Goal: Task Accomplishment & Management: Complete application form

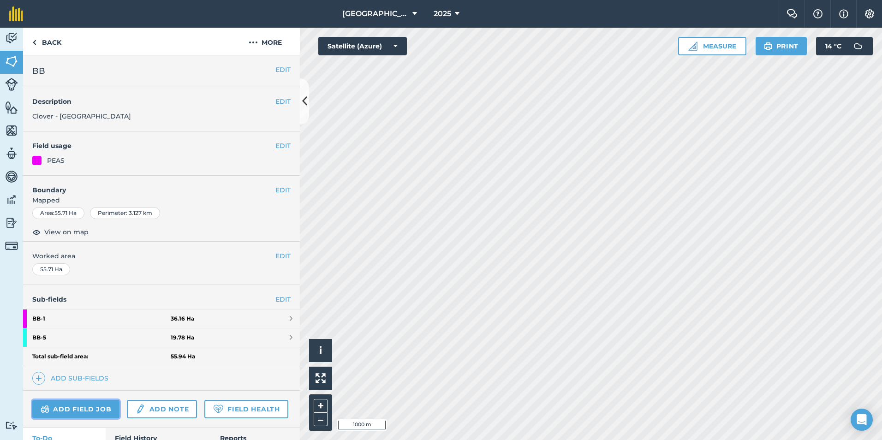
click at [77, 406] on link "Add field job" at bounding box center [75, 409] width 87 height 18
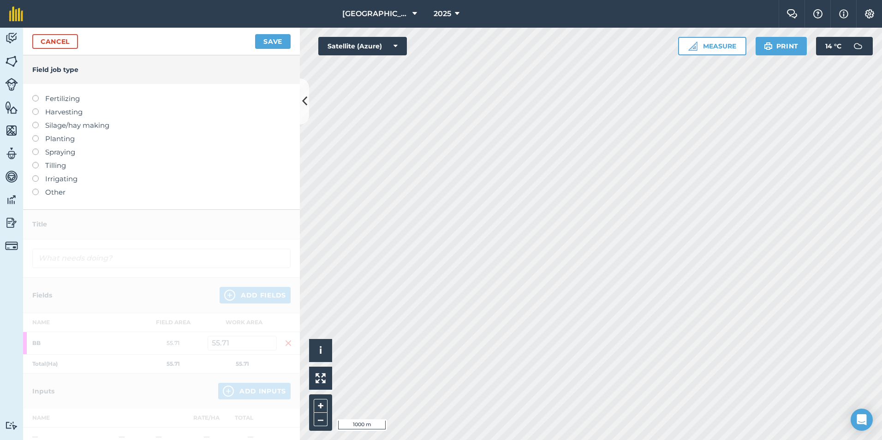
click at [59, 152] on label "Spraying" at bounding box center [161, 152] width 258 height 11
type input "Spraying"
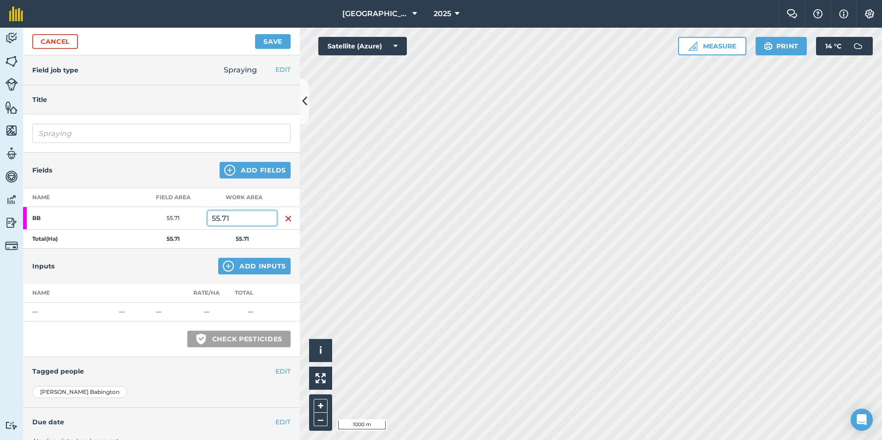
drag, startPoint x: 244, startPoint y: 217, endPoint x: 73, endPoint y: 203, distance: 171.7
click at [73, 203] on table "Name Field Area Work area BB 55.71 55.71 Total ( Ha ) 55.71 55.71" at bounding box center [161, 218] width 277 height 60
type input "29"
click at [256, 266] on button "Add Inputs" at bounding box center [254, 266] width 72 height 17
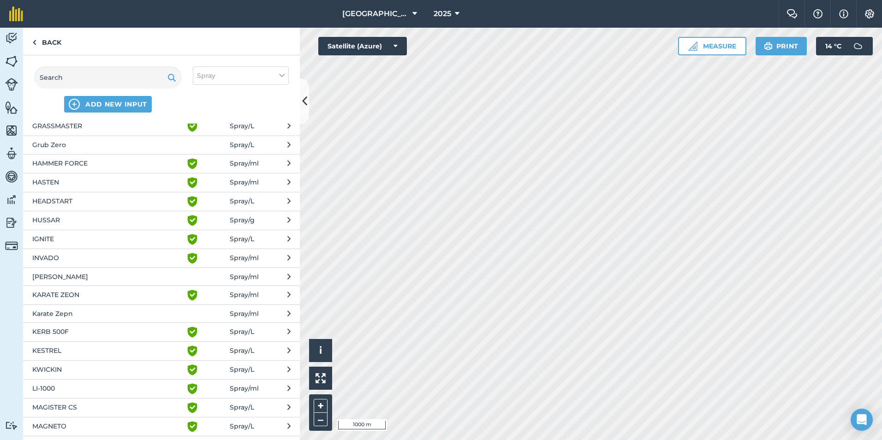
scroll to position [741, 0]
click at [101, 160] on span "HAMMER FORCE" at bounding box center [107, 164] width 151 height 11
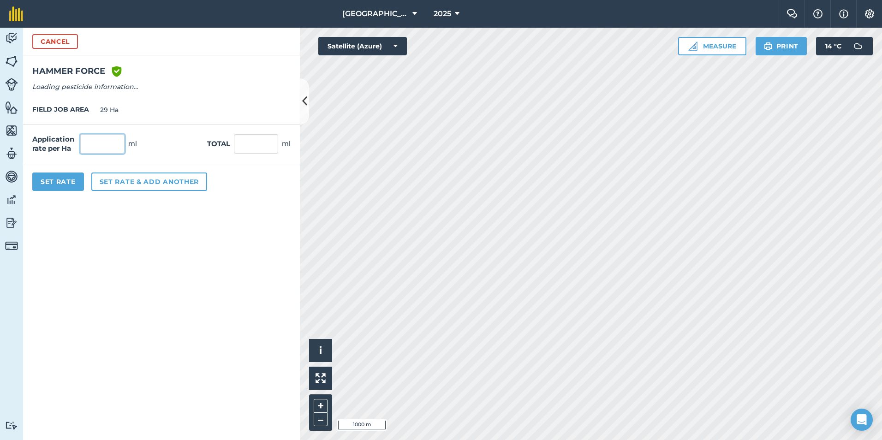
click at [114, 146] on input "text" at bounding box center [102, 143] width 44 height 19
type input "100"
type input "2,900"
click at [133, 181] on button "Set rate & add another" at bounding box center [149, 181] width 116 height 18
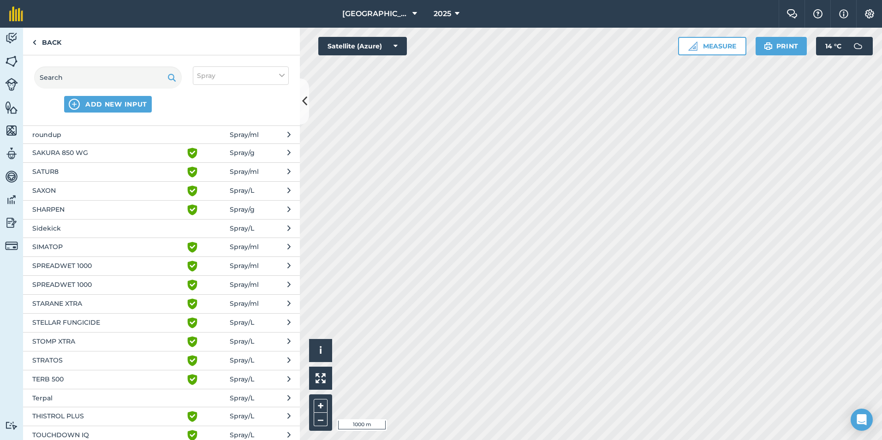
scroll to position [1635, 0]
click at [85, 169] on span "SATUR8" at bounding box center [107, 171] width 151 height 11
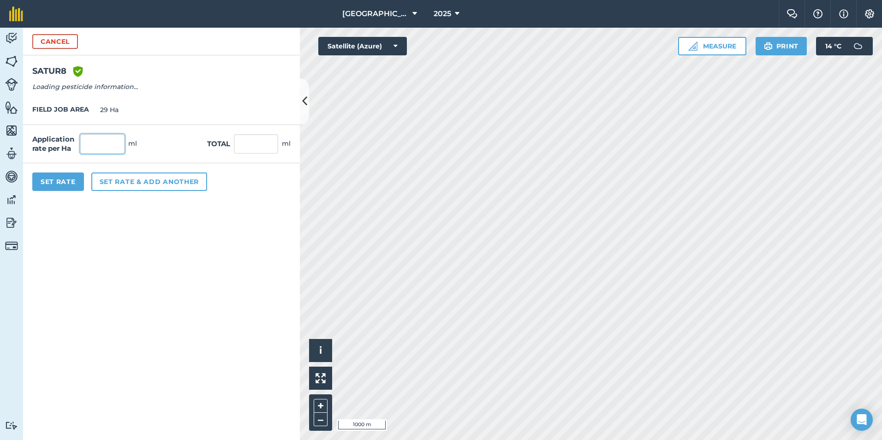
click at [115, 142] on input "text" at bounding box center [102, 143] width 44 height 19
type input "150"
type input "4,350"
click at [64, 183] on button "Set Rate" at bounding box center [58, 181] width 52 height 18
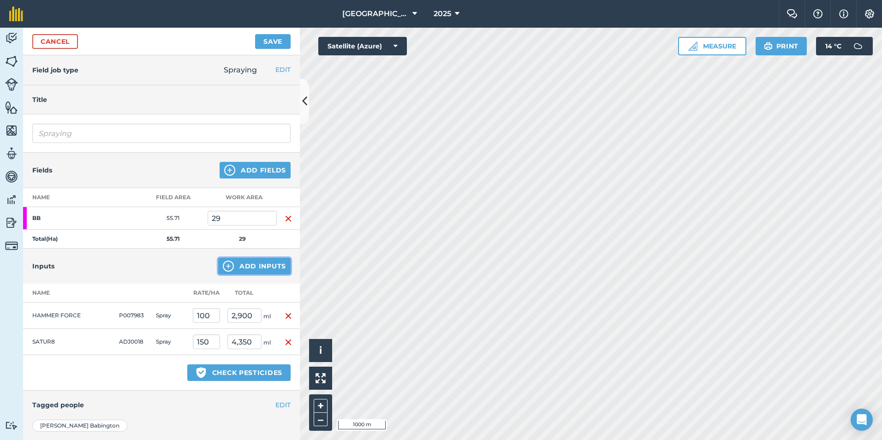
click at [240, 264] on button "Add Inputs" at bounding box center [254, 266] width 72 height 17
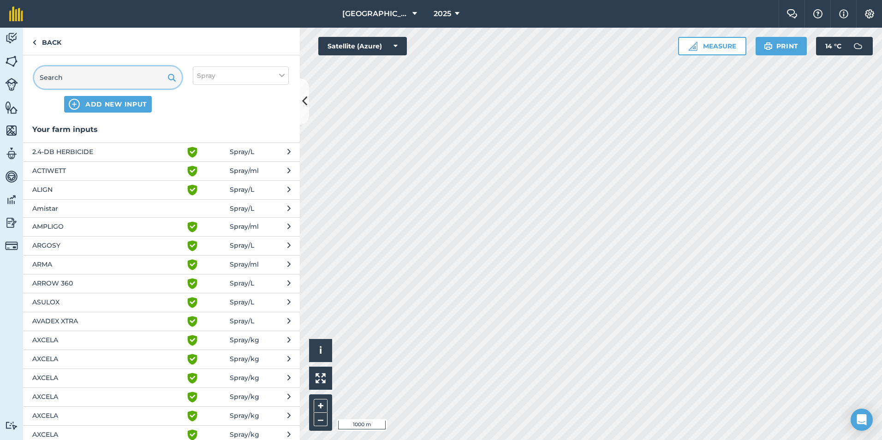
click at [98, 77] on input "text" at bounding box center [108, 77] width 148 height 22
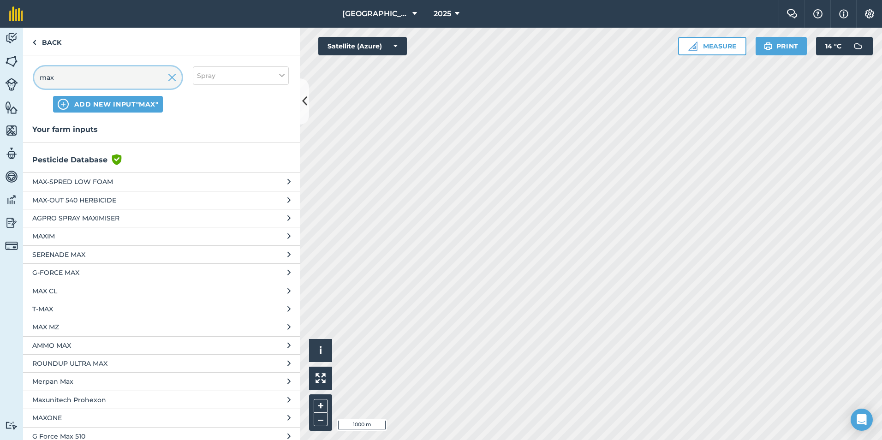
type input "max"
click at [90, 195] on span "MAX-OUT 540 HERBICIDE" at bounding box center [107, 200] width 151 height 10
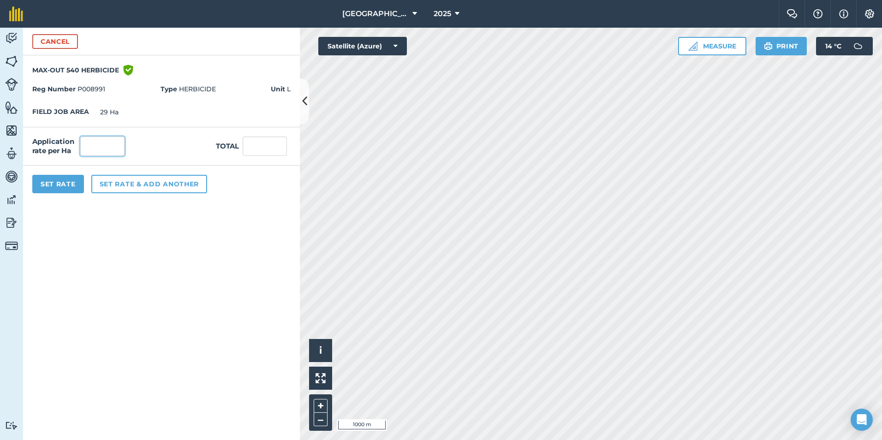
click at [110, 146] on input "text" at bounding box center [102, 146] width 44 height 19
type input "4"
type input "116"
click at [249, 194] on div "Set Rate Set rate & add another" at bounding box center [161, 184] width 277 height 37
click at [128, 179] on button "Set rate & add another" at bounding box center [149, 184] width 116 height 18
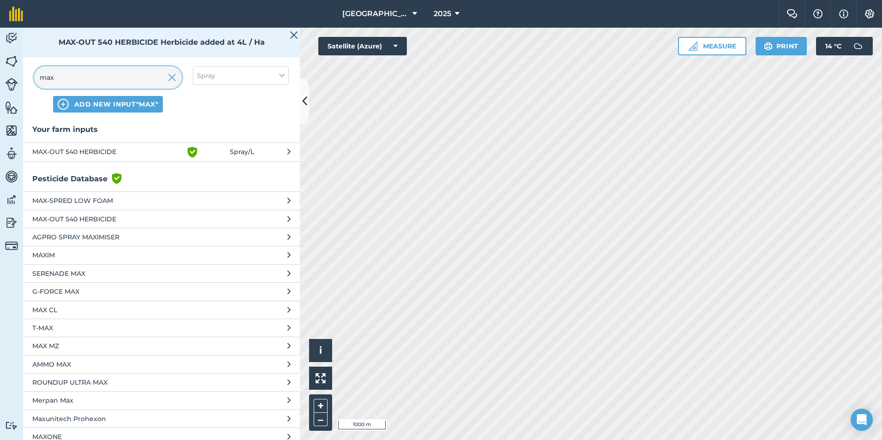
click at [149, 73] on input "max" at bounding box center [108, 77] width 148 height 22
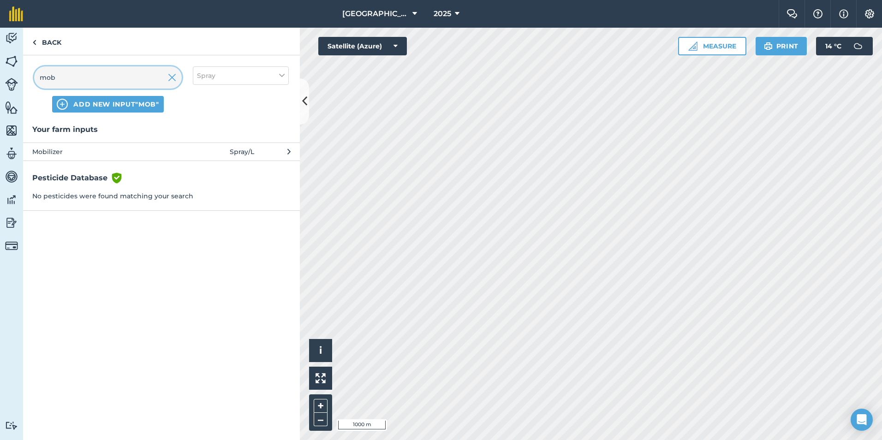
type input "mob"
click at [99, 157] on button "Mobilizer Spray / L" at bounding box center [161, 152] width 277 height 18
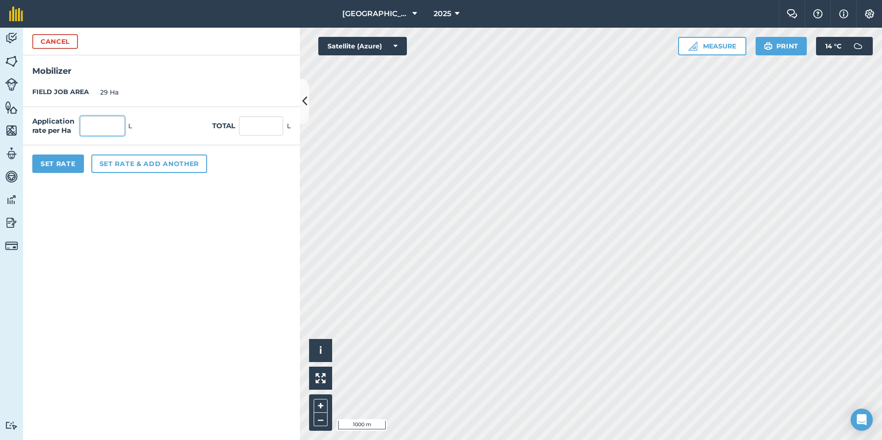
click at [110, 119] on input "text" at bounding box center [102, 125] width 44 height 19
type input "0.1"
type input "2.9"
click at [64, 164] on button "Set Rate" at bounding box center [58, 164] width 52 height 18
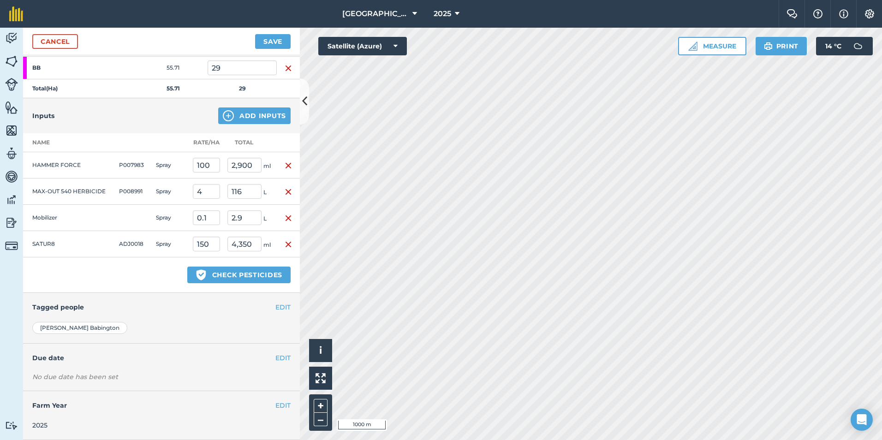
scroll to position [0, 0]
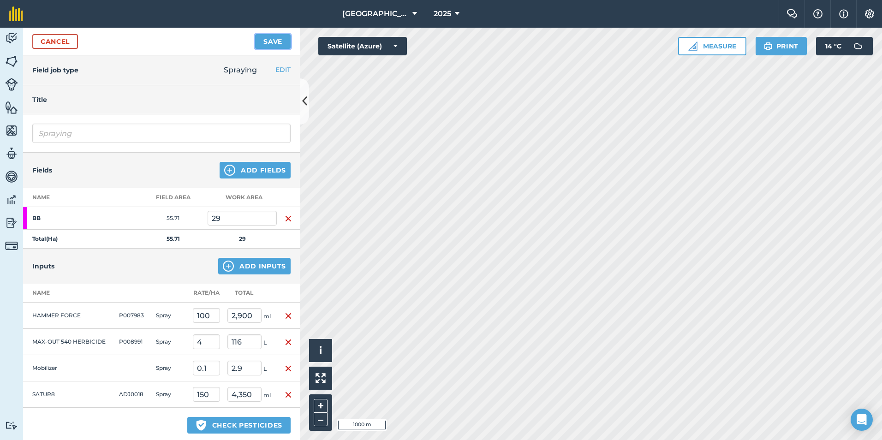
click at [281, 41] on button "Save" at bounding box center [273, 41] width 36 height 15
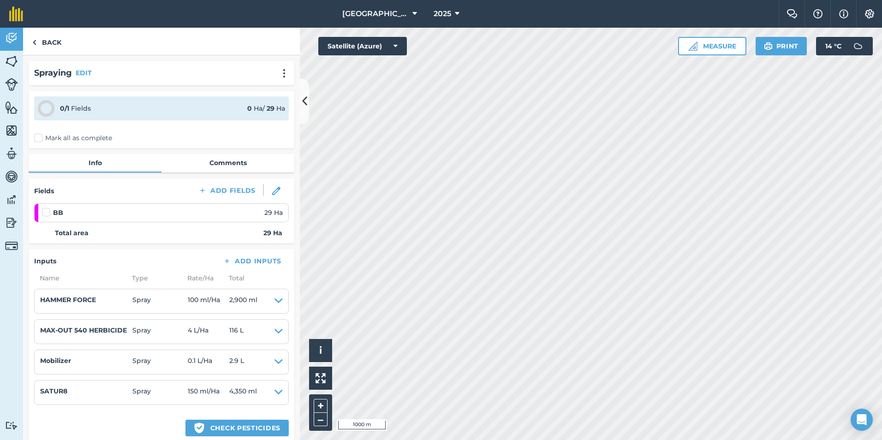
click at [48, 208] on label at bounding box center [47, 208] width 11 height 0
click at [48, 209] on input "checkbox" at bounding box center [45, 211] width 6 height 6
checkbox input "false"
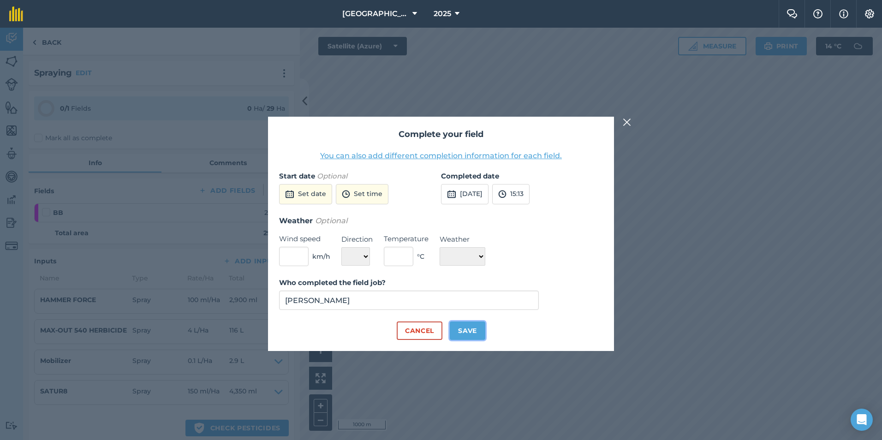
click at [470, 328] on button "Save" at bounding box center [468, 330] width 36 height 18
checkbox input "true"
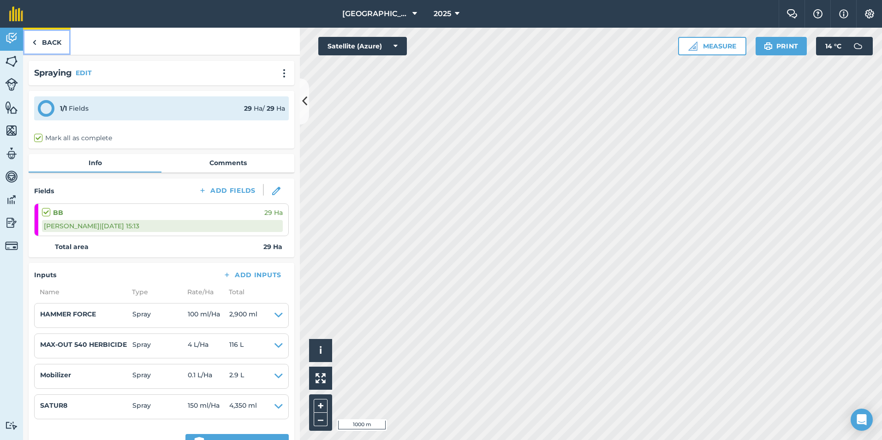
click at [49, 44] on link "Back" at bounding box center [47, 41] width 48 height 27
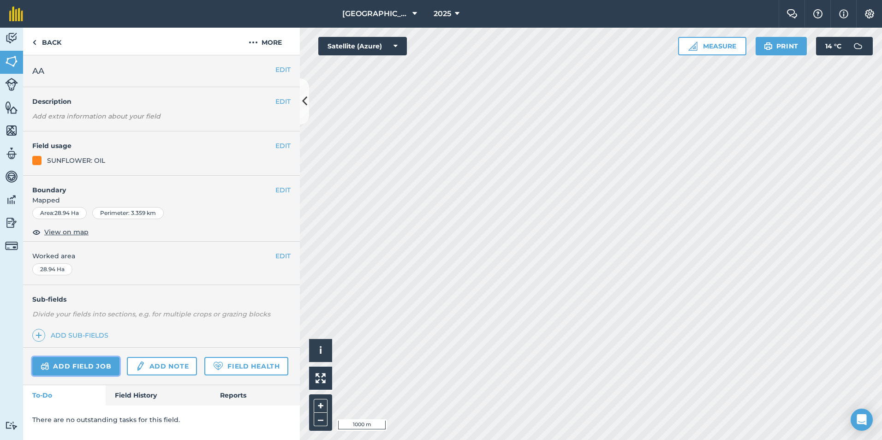
click at [74, 362] on link "Add field job" at bounding box center [75, 366] width 87 height 18
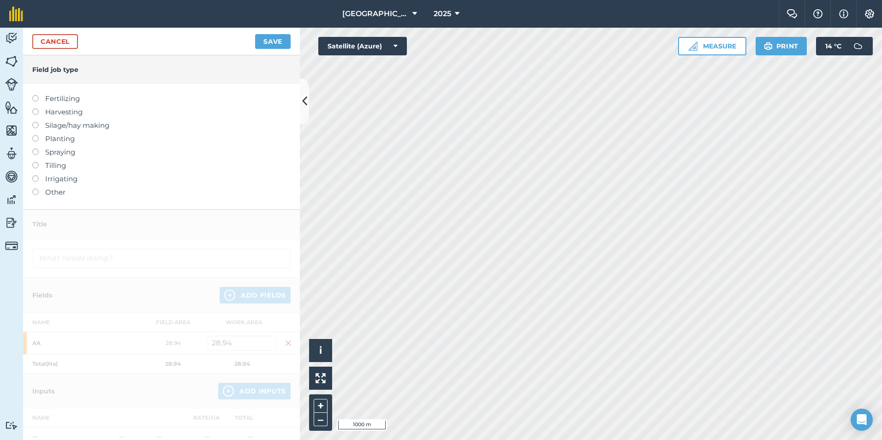
click at [61, 152] on label "Spraying" at bounding box center [161, 152] width 258 height 11
type input "Spraying"
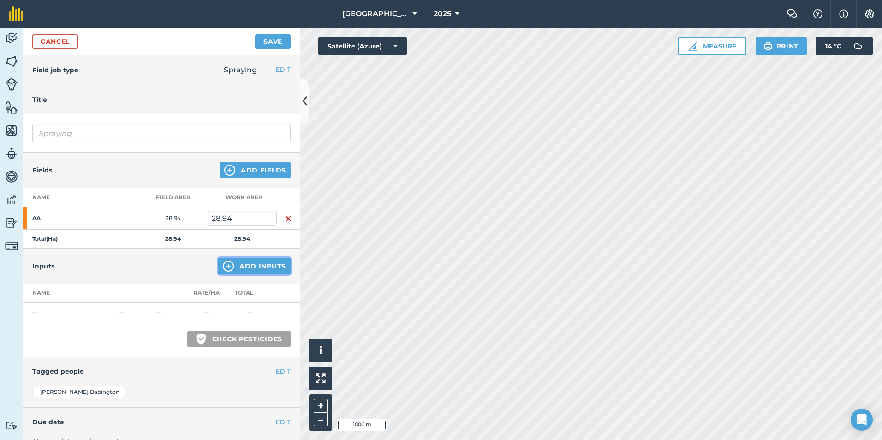
click at [250, 266] on button "Add Inputs" at bounding box center [254, 266] width 72 height 17
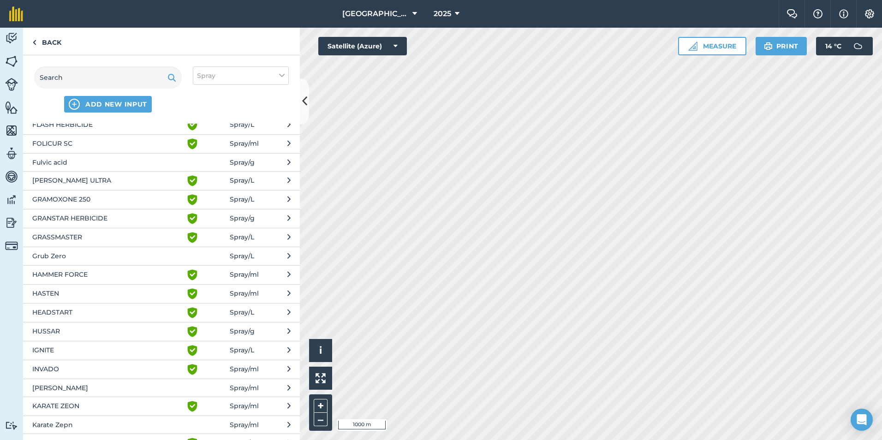
scroll to position [630, 0]
click at [77, 369] on span "INVADO" at bounding box center [107, 368] width 151 height 11
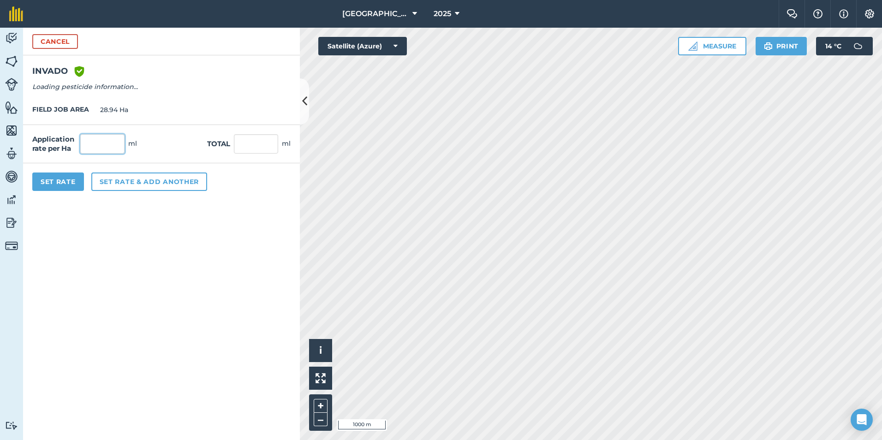
click at [112, 146] on input "text" at bounding box center [102, 143] width 44 height 19
type input "500"
type input "14,470"
click at [63, 181] on button "Set Rate" at bounding box center [58, 181] width 52 height 18
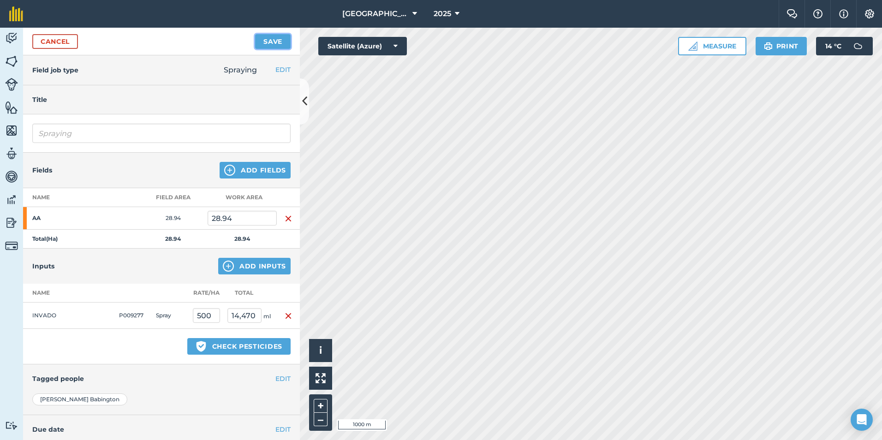
click at [271, 40] on button "Save" at bounding box center [273, 41] width 36 height 15
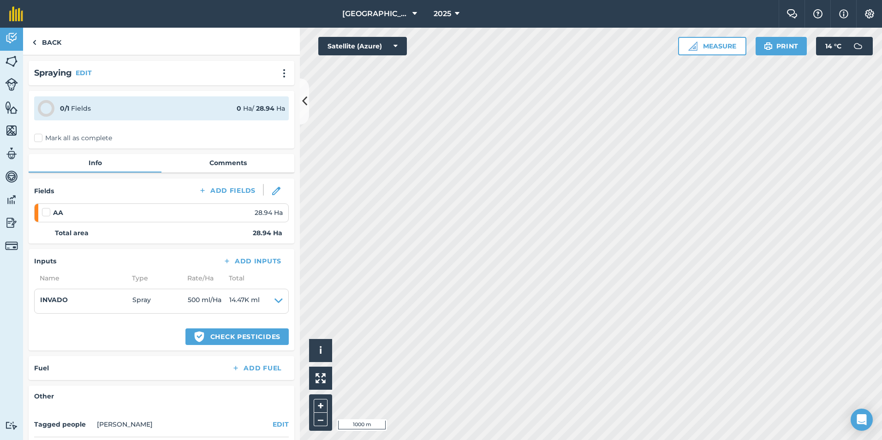
click at [48, 208] on label at bounding box center [47, 208] width 11 height 0
click at [48, 212] on input "checkbox" at bounding box center [45, 211] width 6 height 6
checkbox input "false"
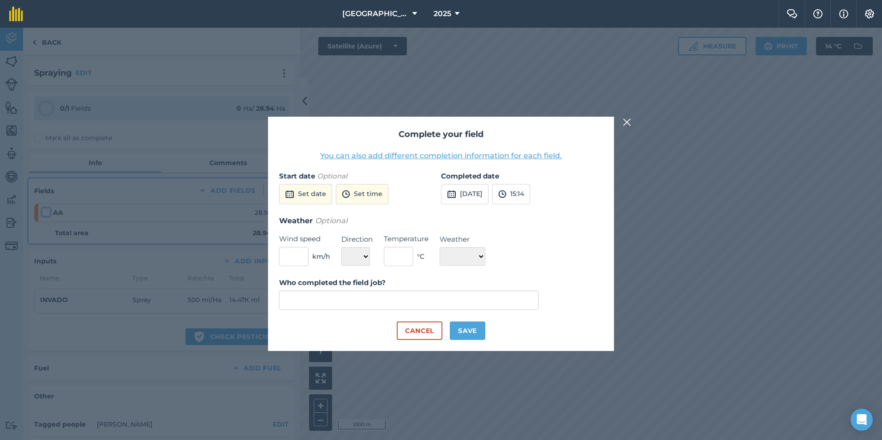
type input "[PERSON_NAME]"
click at [478, 194] on button "[DATE]" at bounding box center [465, 194] width 48 height 20
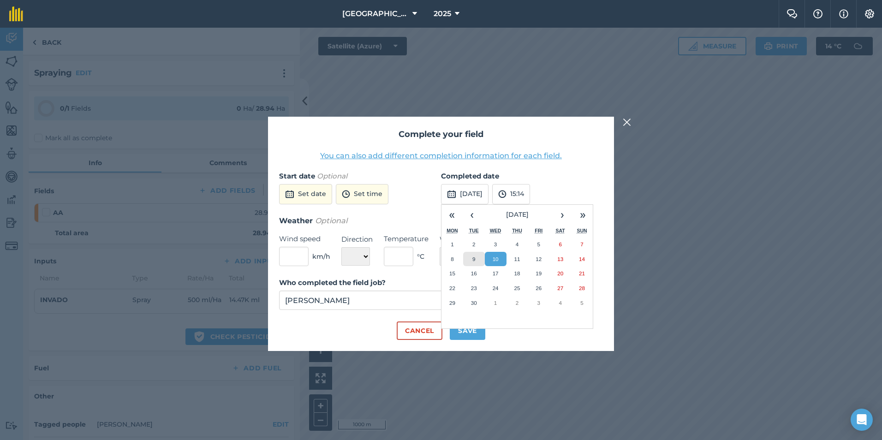
click at [477, 255] on button "9" at bounding box center [474, 259] width 22 height 15
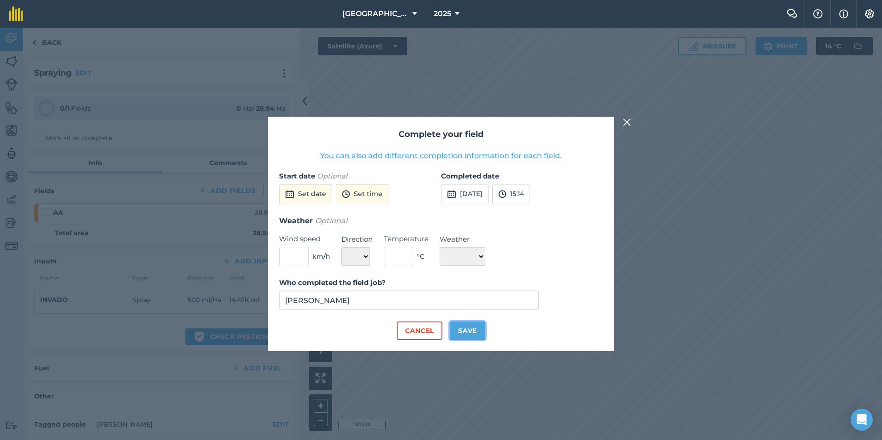
click at [465, 333] on button "Save" at bounding box center [468, 330] width 36 height 18
checkbox input "true"
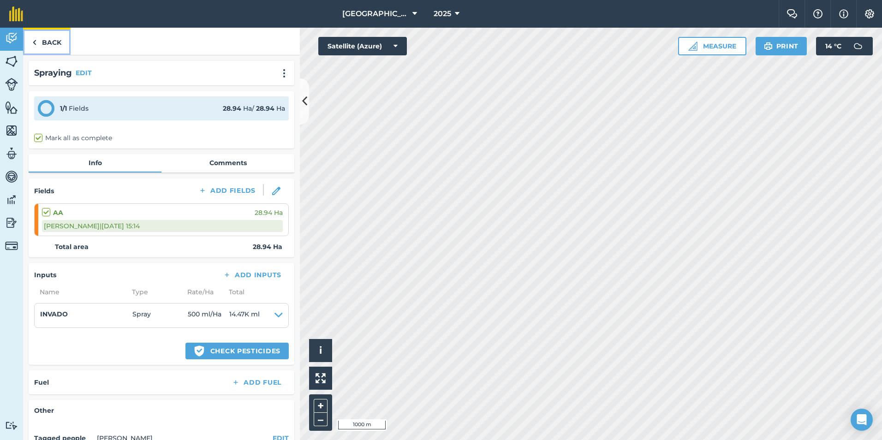
click at [49, 49] on link "Back" at bounding box center [47, 41] width 48 height 27
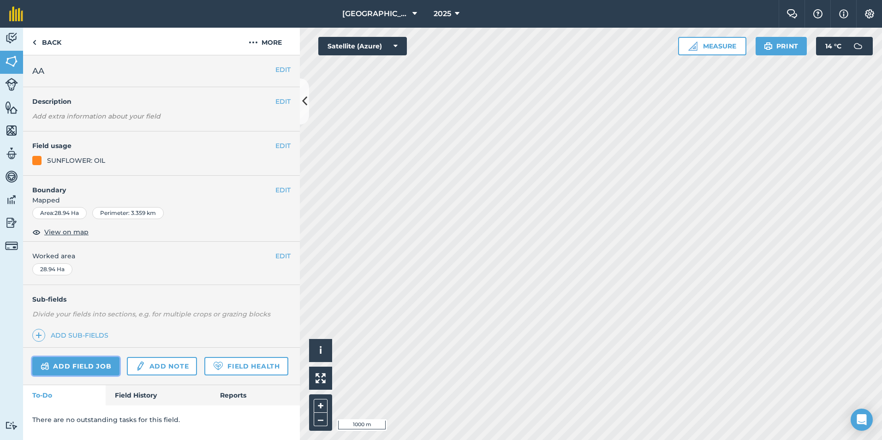
click at [73, 369] on link "Add field job" at bounding box center [75, 366] width 87 height 18
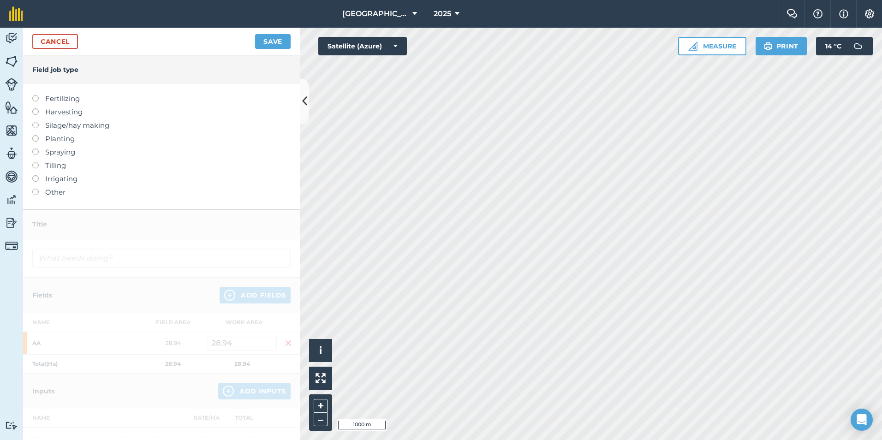
click at [59, 153] on label "Spraying" at bounding box center [161, 152] width 258 height 11
type input "Spraying"
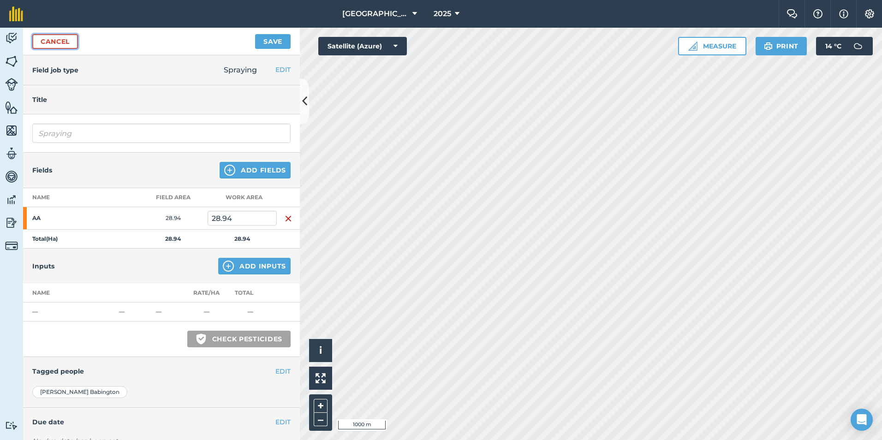
click at [56, 39] on link "Cancel" at bounding box center [55, 41] width 46 height 15
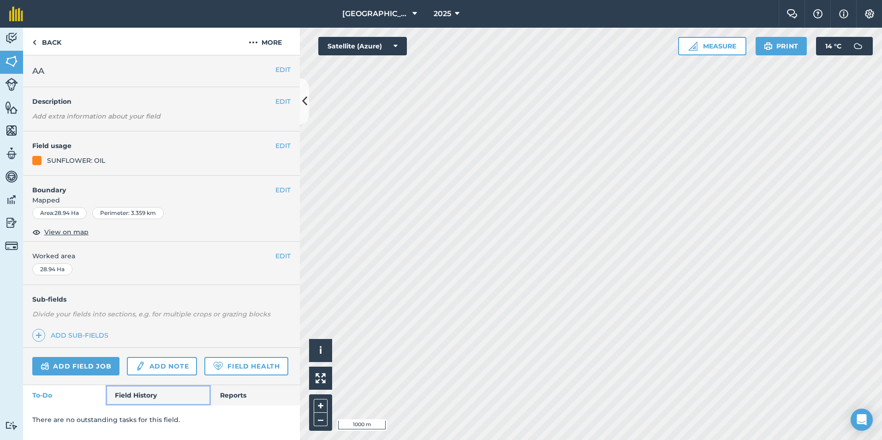
click at [144, 396] on link "Field History" at bounding box center [158, 395] width 105 height 20
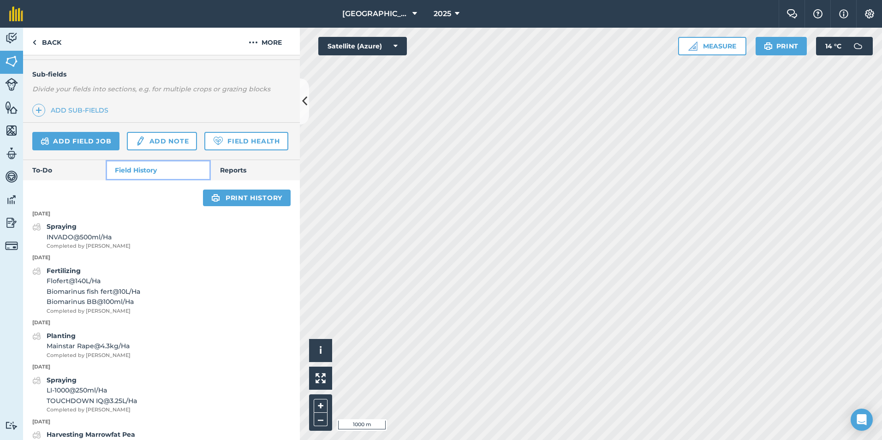
scroll to position [225, 0]
click at [87, 142] on link "Add field job" at bounding box center [75, 141] width 87 height 18
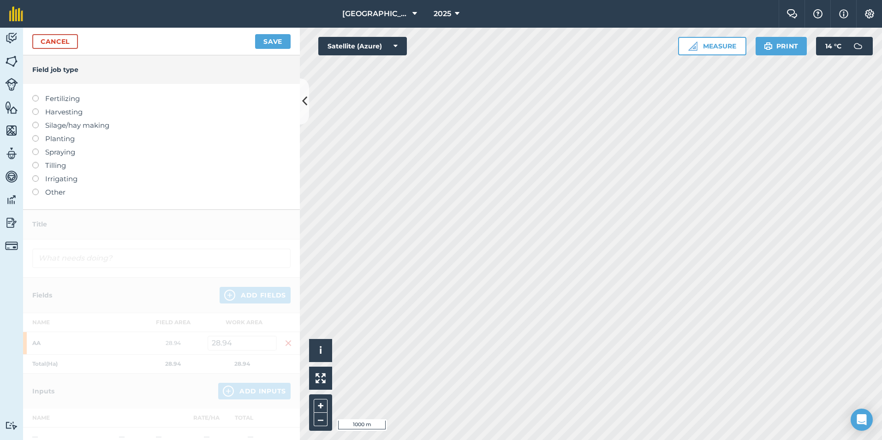
click at [68, 152] on label "Spraying" at bounding box center [161, 152] width 258 height 11
type input "Spraying"
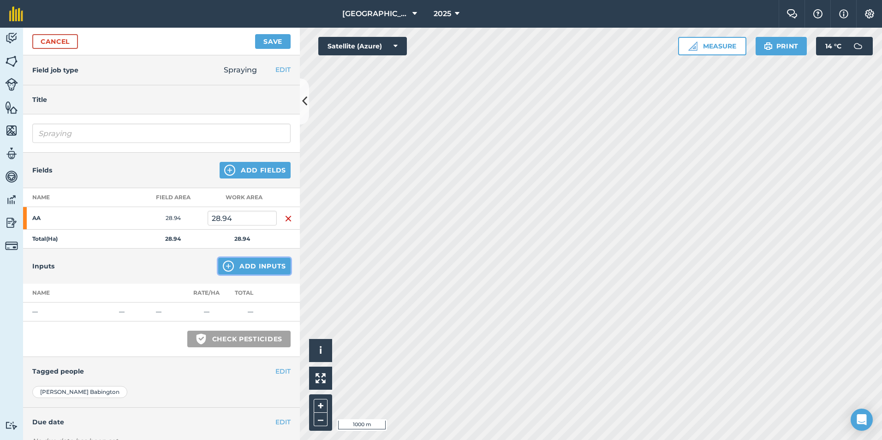
click at [244, 266] on button "Add Inputs" at bounding box center [254, 266] width 72 height 17
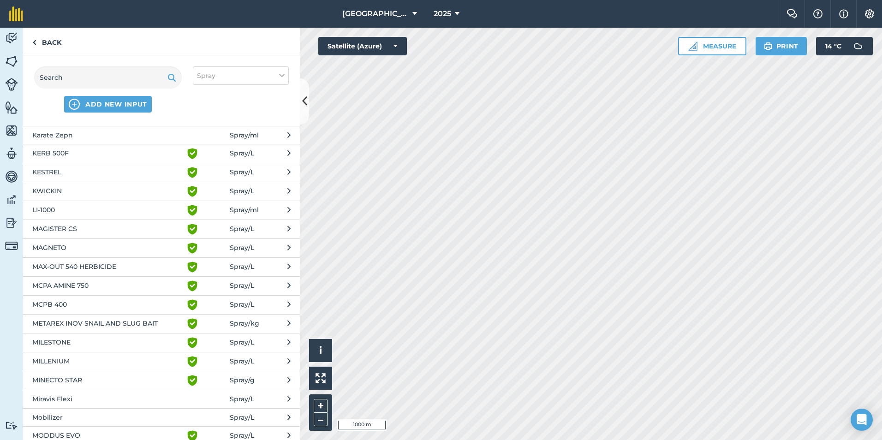
scroll to position [919, 0]
click at [117, 268] on span "MAX-OUT 540 HERBICIDE" at bounding box center [107, 267] width 151 height 11
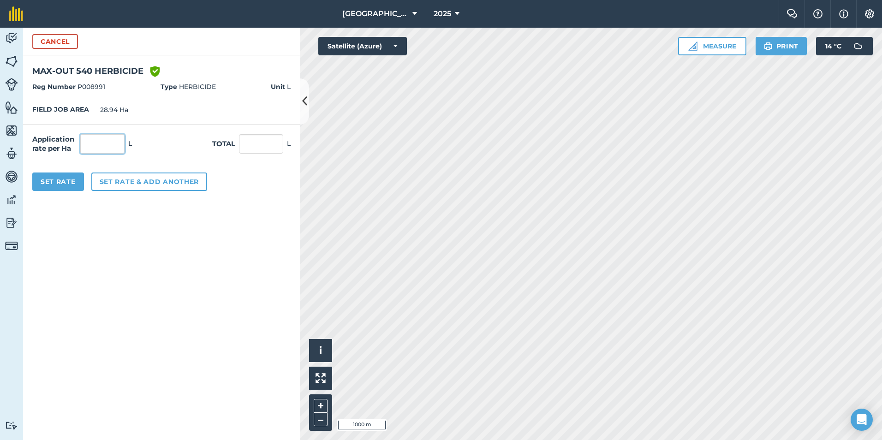
click at [111, 150] on input "text" at bounding box center [102, 143] width 44 height 19
type input "5"
type input "144.7"
click at [129, 180] on button "Set rate & add another" at bounding box center [149, 181] width 116 height 18
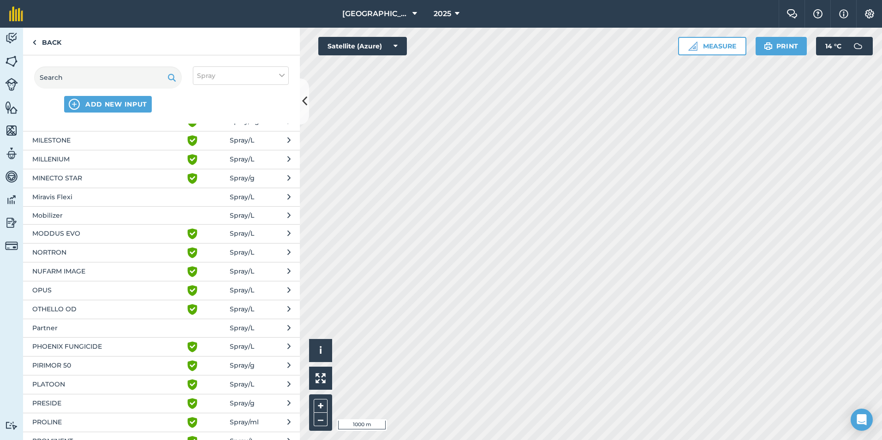
scroll to position [1097, 0]
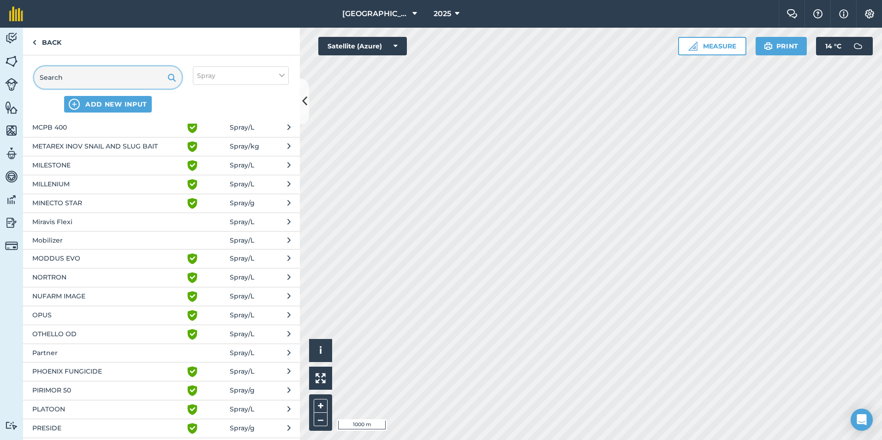
click at [110, 81] on input "text" at bounding box center [108, 77] width 148 height 22
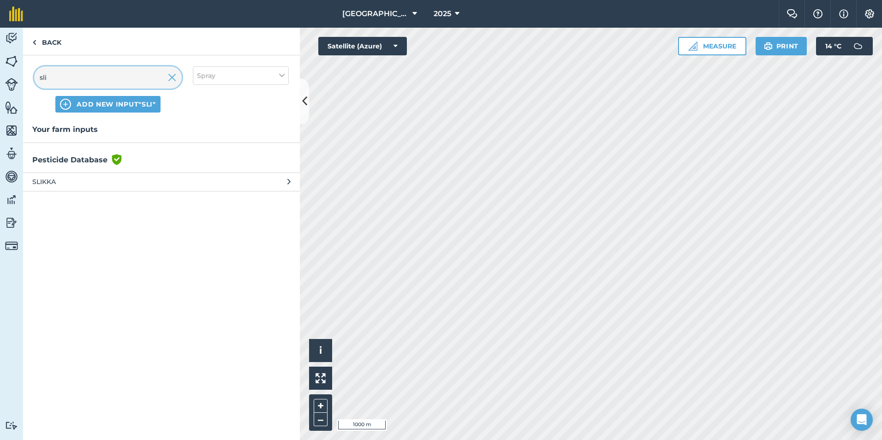
type input "sli"
click at [89, 184] on span "SLIKKA" at bounding box center [107, 182] width 151 height 10
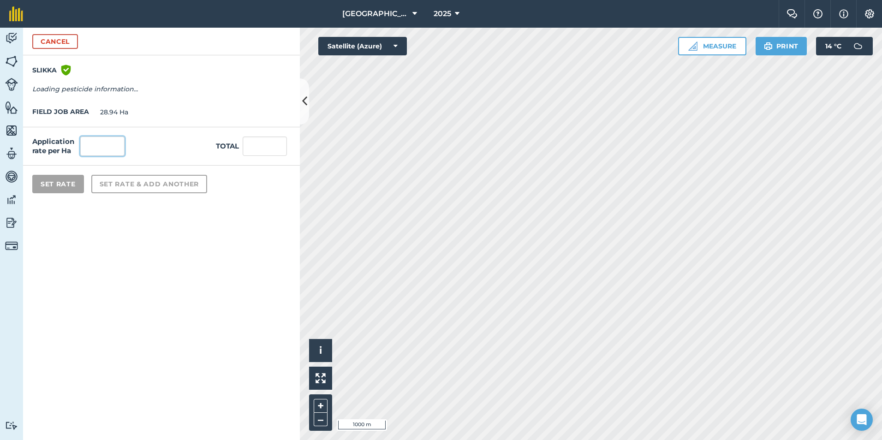
click at [111, 149] on input "text" at bounding box center [102, 146] width 44 height 19
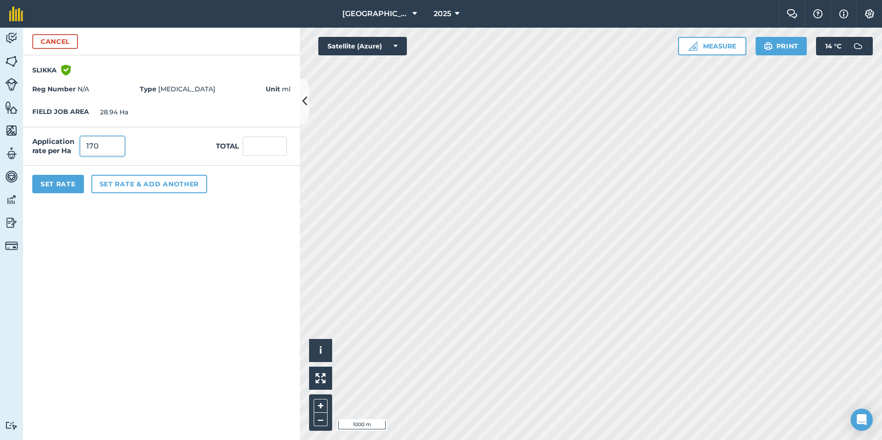
type input "170"
type input "4,919.8"
click at [151, 180] on button "Set rate & add another" at bounding box center [149, 184] width 116 height 18
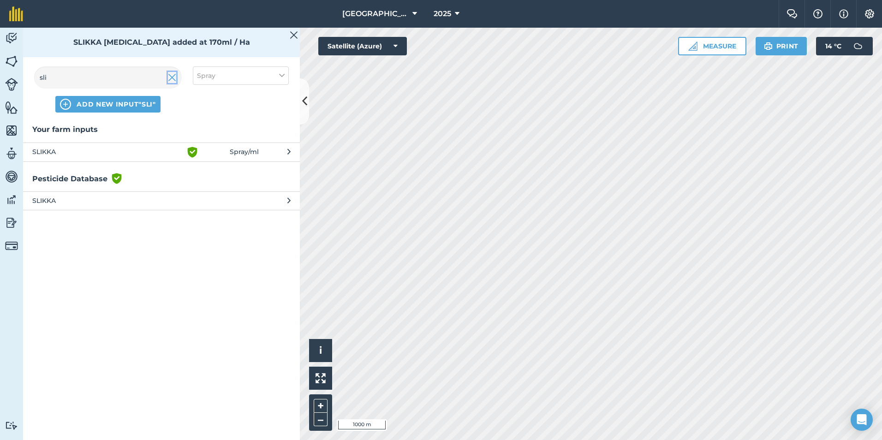
click at [172, 73] on img at bounding box center [172, 77] width 8 height 11
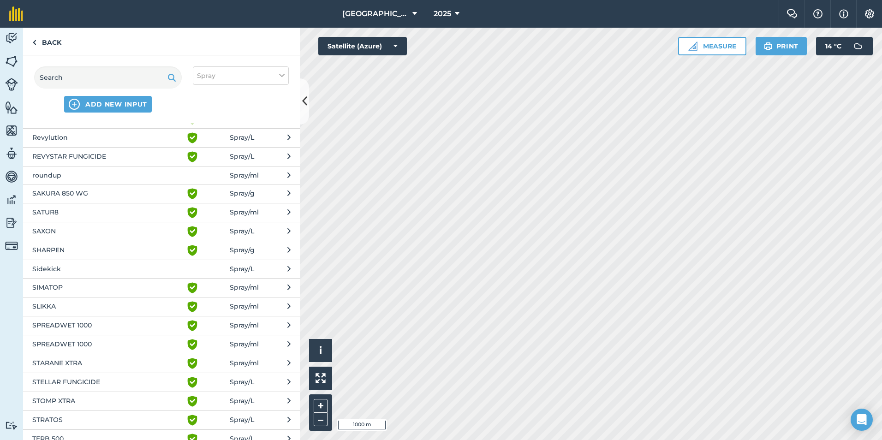
scroll to position [1614, 0]
click at [89, 251] on span "SHARPEN" at bounding box center [107, 249] width 151 height 11
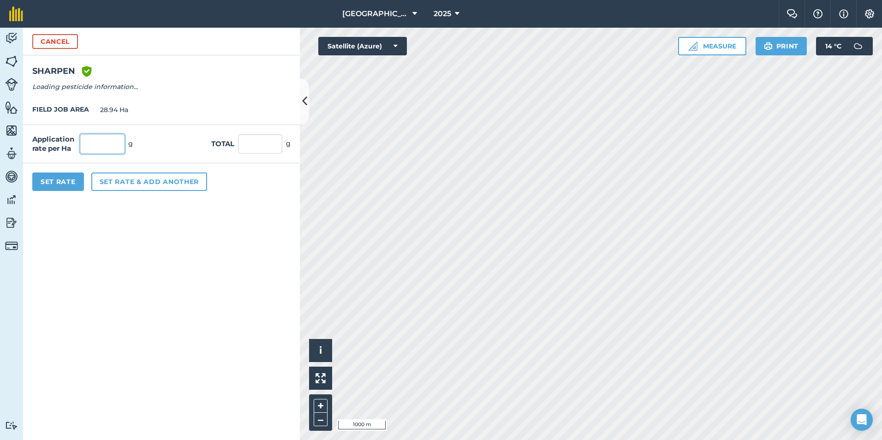
click at [113, 144] on input "text" at bounding box center [102, 143] width 44 height 19
type input "25"
type input "723.5"
click at [125, 191] on div "Set Rate Set rate & add another" at bounding box center [161, 181] width 277 height 37
drag, startPoint x: 125, startPoint y: 191, endPoint x: 127, endPoint y: 181, distance: 10.1
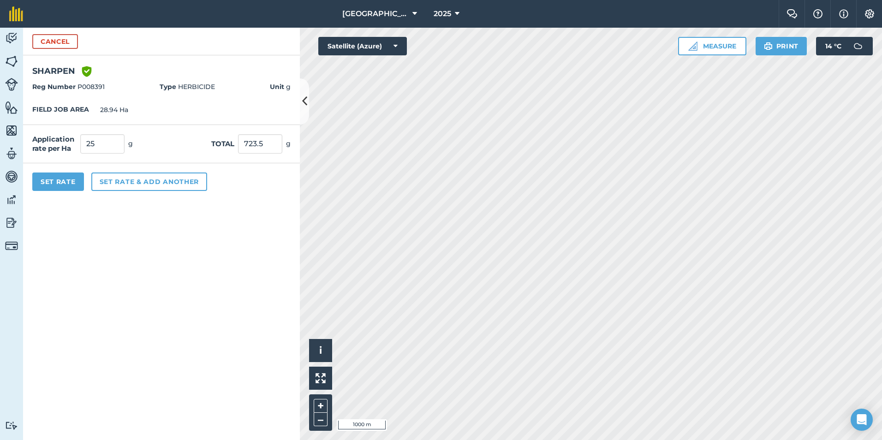
click at [127, 181] on div "Set Rate Set rate & add another" at bounding box center [161, 181] width 277 height 37
click at [127, 181] on button "Set rate & add another" at bounding box center [149, 181] width 116 height 18
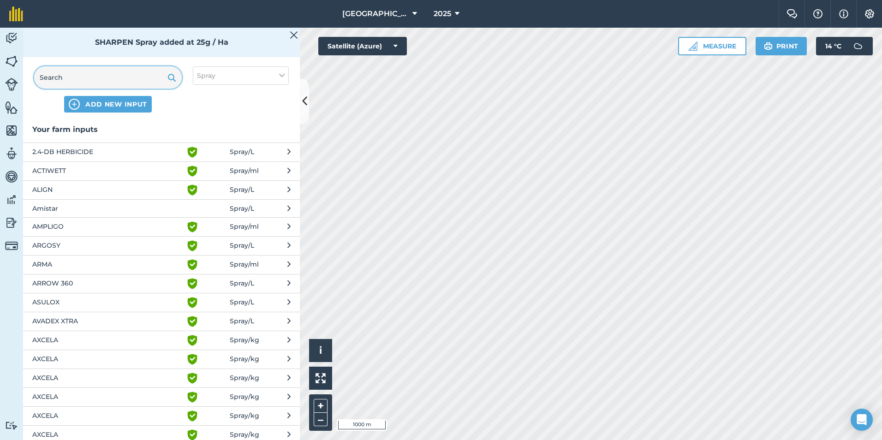
click at [126, 81] on input "text" at bounding box center [108, 77] width 148 height 22
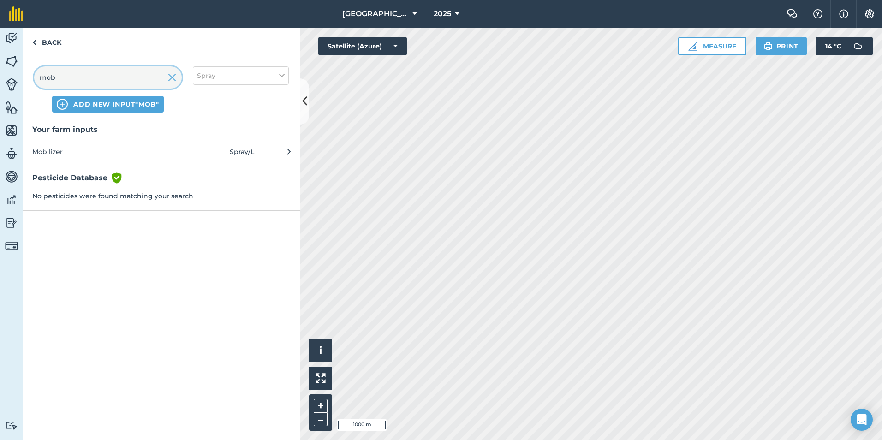
type input "mob"
click at [259, 144] on button "Mobilizer Spray / L" at bounding box center [161, 152] width 277 height 18
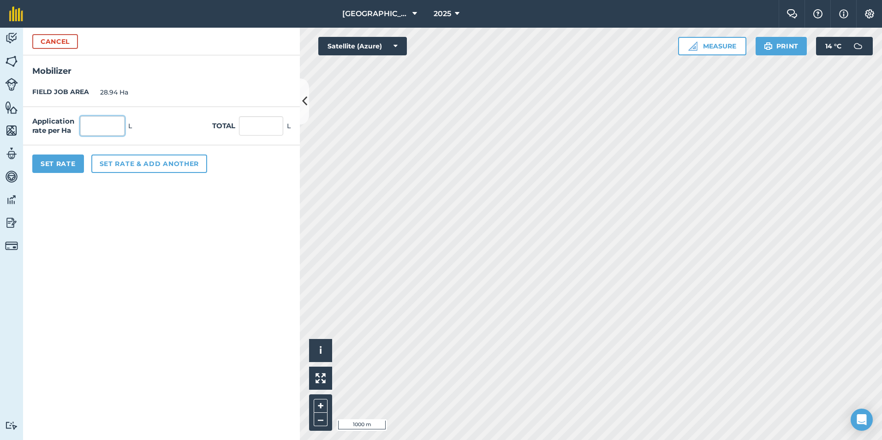
click at [84, 122] on input "text" at bounding box center [102, 125] width 44 height 19
type input "0.1"
type input "2.894"
click at [69, 169] on button "Set Rate" at bounding box center [58, 164] width 52 height 18
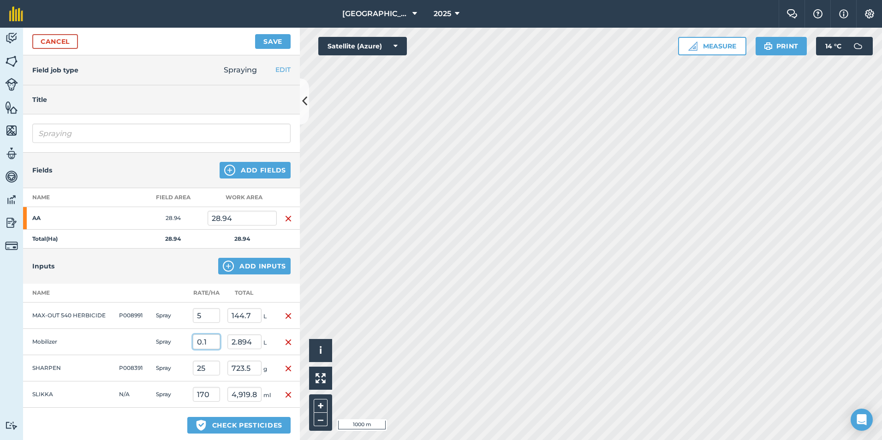
click at [210, 344] on input "0.1" at bounding box center [206, 341] width 27 height 15
type input "0.3"
type input "8.682"
click at [277, 40] on button "Save" at bounding box center [273, 41] width 36 height 15
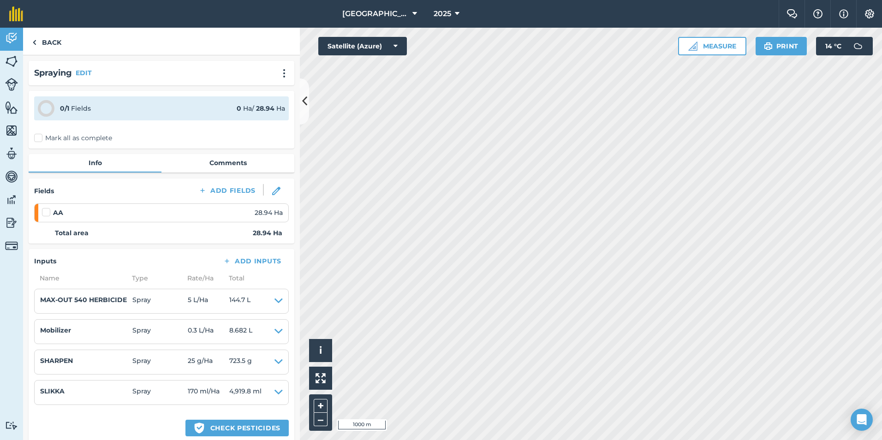
click at [46, 208] on label at bounding box center [47, 208] width 11 height 0
click at [46, 213] on input "checkbox" at bounding box center [45, 211] width 6 height 6
checkbox input "false"
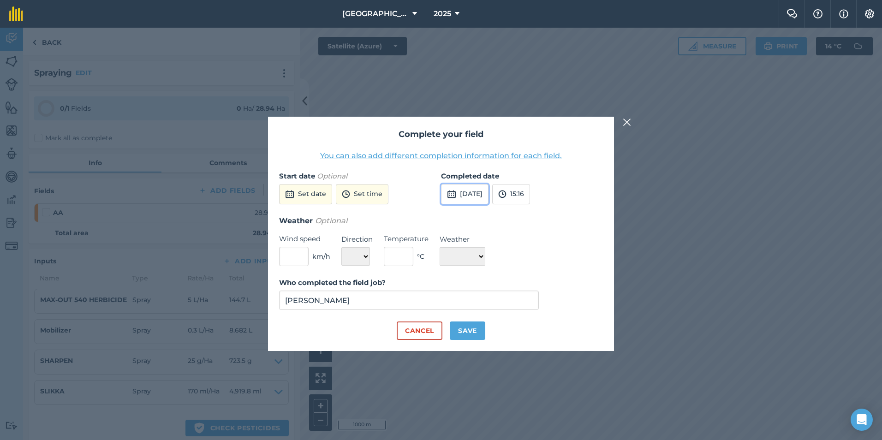
click at [479, 187] on button "[DATE]" at bounding box center [465, 194] width 48 height 20
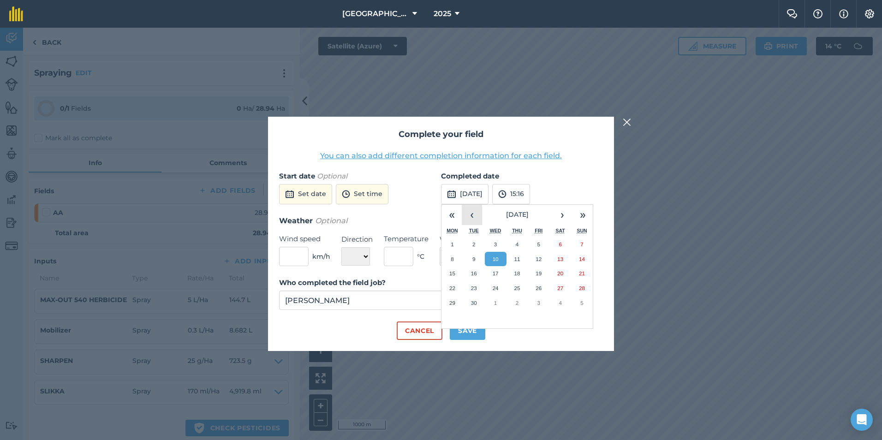
click at [472, 218] on button "‹" at bounding box center [472, 215] width 20 height 20
click at [545, 302] on button "29" at bounding box center [539, 303] width 22 height 15
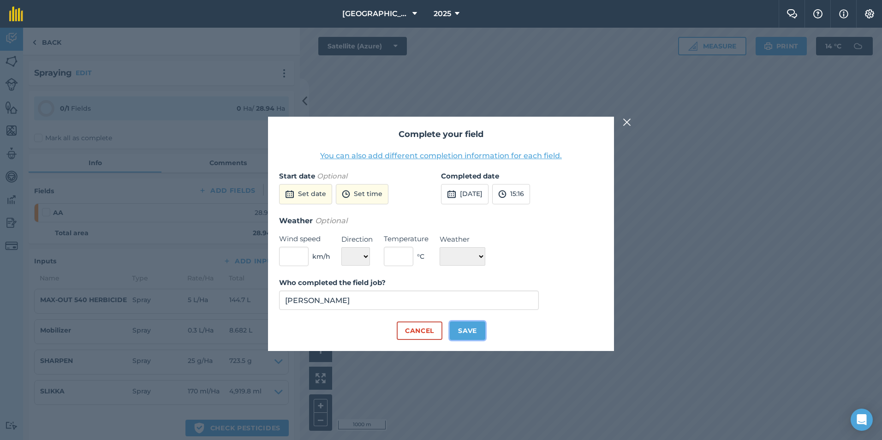
click at [471, 329] on button "Save" at bounding box center [468, 330] width 36 height 18
checkbox input "true"
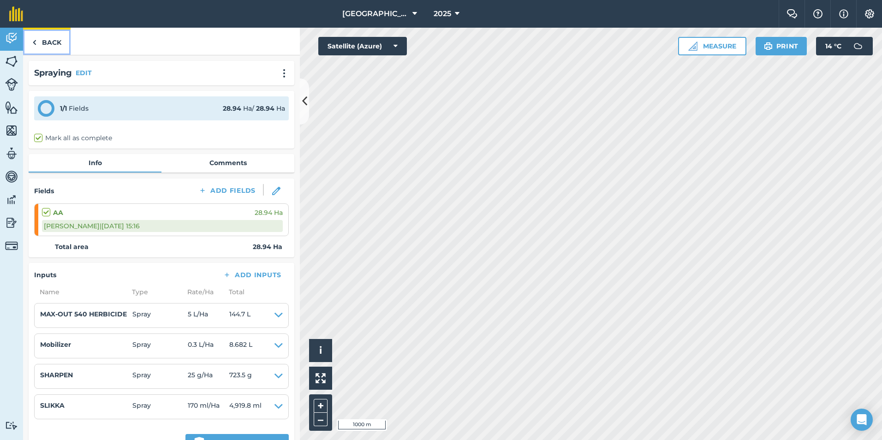
click at [34, 46] on img at bounding box center [34, 42] width 4 height 11
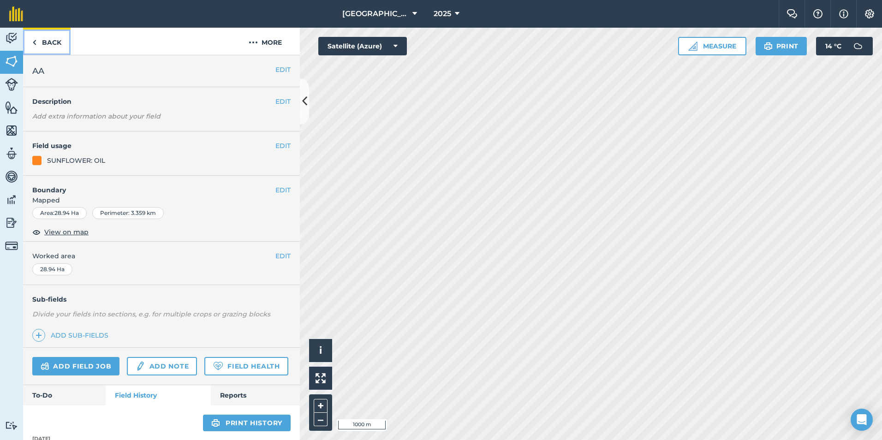
click at [40, 37] on link "Back" at bounding box center [47, 41] width 48 height 27
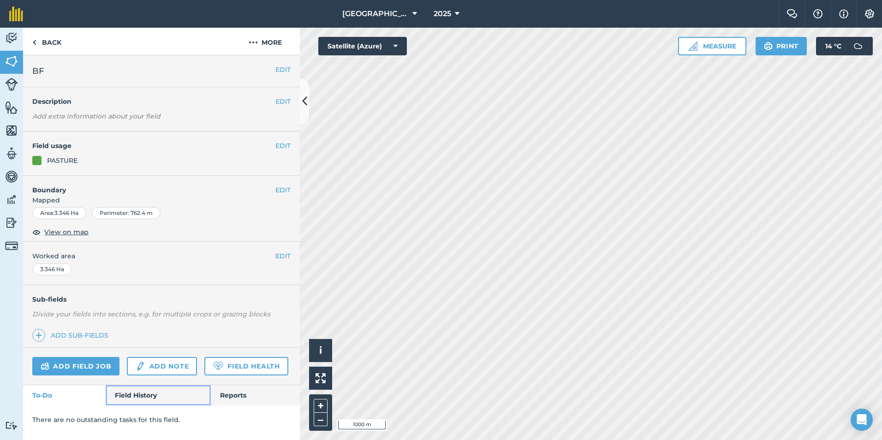
click at [132, 394] on link "Field History" at bounding box center [158, 395] width 105 height 20
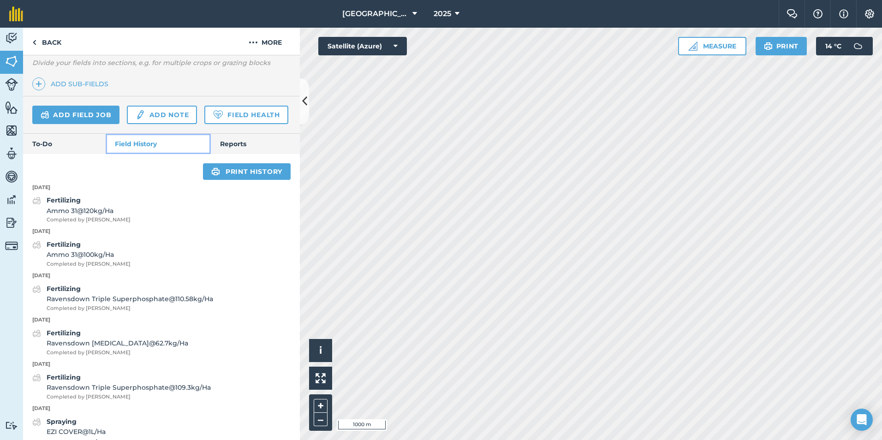
scroll to position [252, 0]
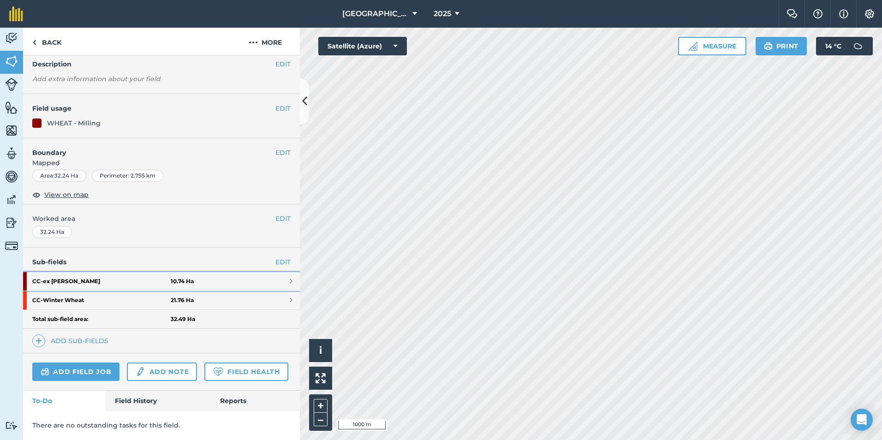
click at [235, 272] on link "CC - ex Kale 10.74 Ha" at bounding box center [161, 281] width 277 height 18
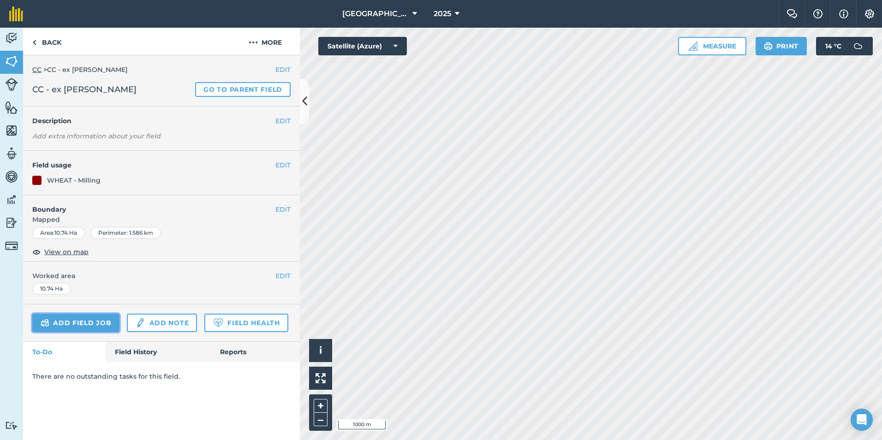
click at [83, 323] on link "Add field job" at bounding box center [75, 323] width 87 height 18
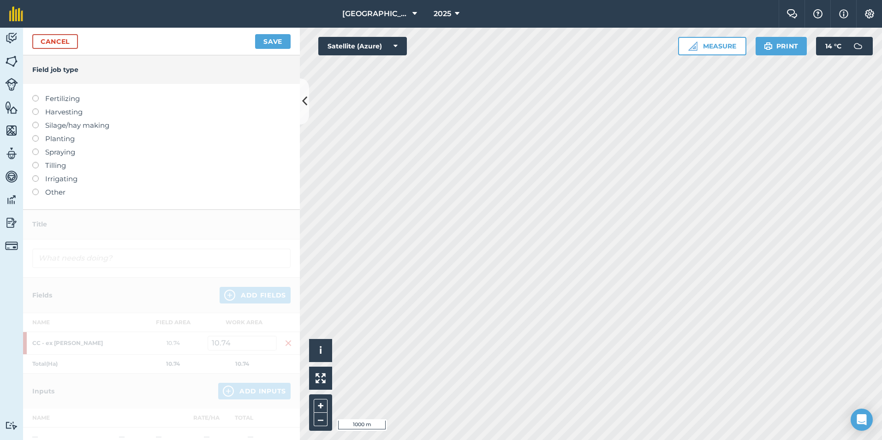
click at [61, 98] on label "Fertilizing" at bounding box center [161, 98] width 258 height 11
type input "Fertilizing"
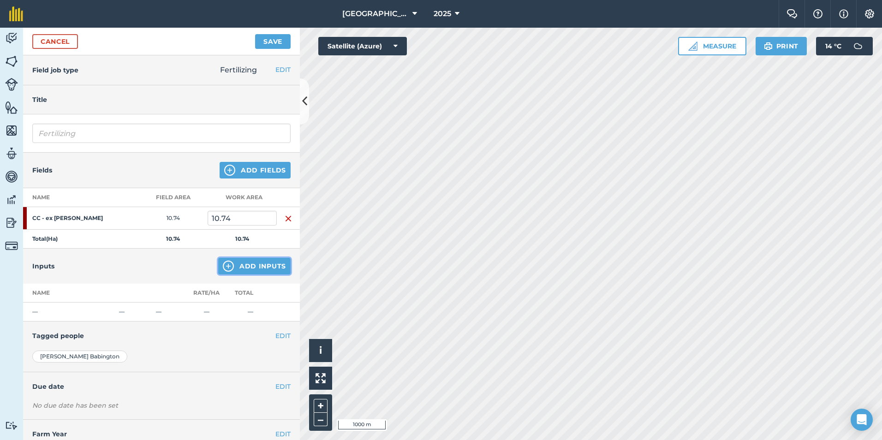
click at [231, 260] on button "Add Inputs" at bounding box center [254, 266] width 72 height 17
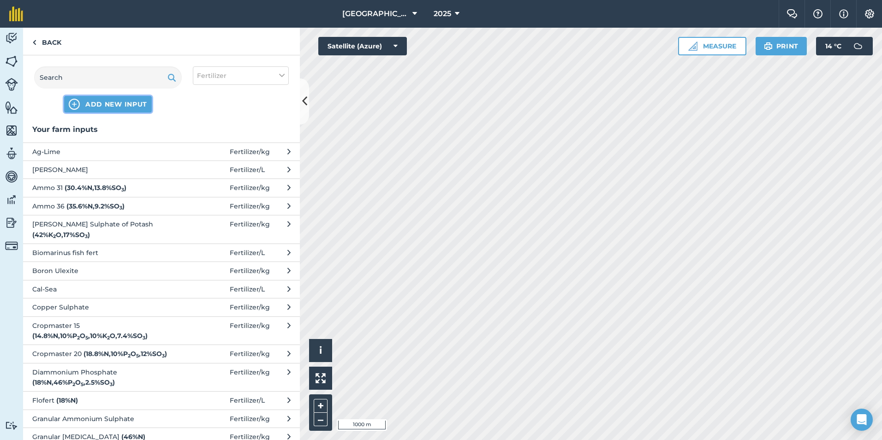
click at [104, 108] on span "ADD NEW INPUT" at bounding box center [116, 104] width 62 height 9
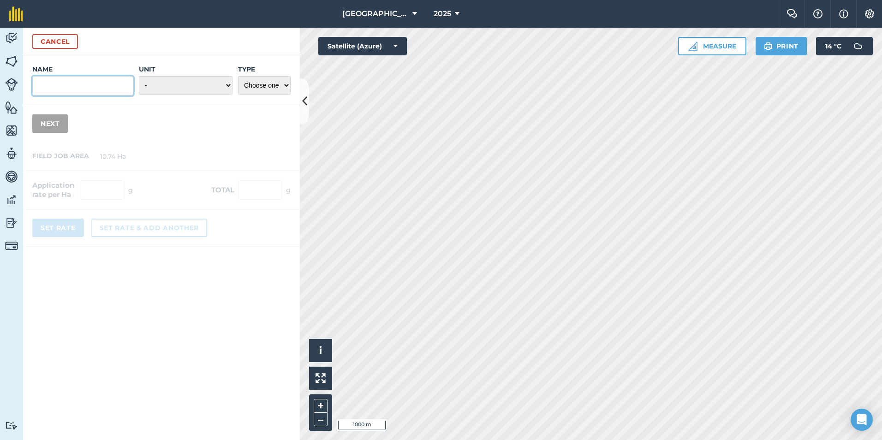
click at [81, 87] on input "Name" at bounding box center [82, 85] width 101 height 19
type input "Spring cereal drilling 25"
click at [216, 85] on select "- Grams/g Kilograms/kg Metric tonnes/t Millilitres/ml Litres/L Ounces/oz Pounds…" at bounding box center [186, 85] width 94 height 18
select select "KILOGRAMS"
click at [139, 76] on select "- Grams/g Kilograms/kg Metric tonnes/t Millilitres/ml Litres/L Ounces/oz Pounds…" at bounding box center [186, 85] width 94 height 18
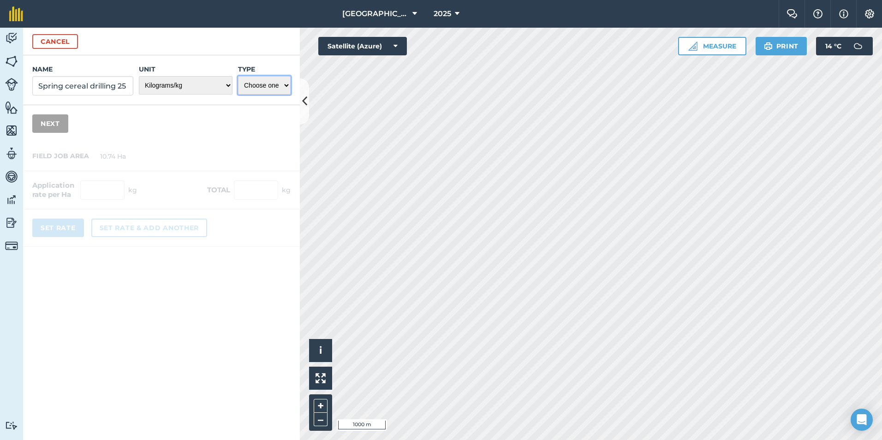
click at [259, 87] on select "Choose one Fertilizer Seed Spray Fuel Other" at bounding box center [264, 85] width 53 height 18
select select "FERTILIZER"
click at [238, 76] on select "Choose one Fertilizer Seed Spray Fuel Other" at bounding box center [264, 85] width 53 height 18
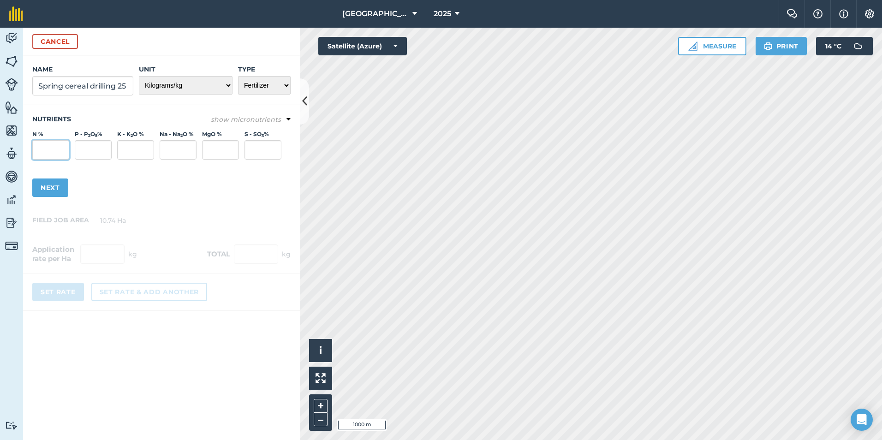
click at [48, 150] on input "N %" at bounding box center [50, 149] width 37 height 19
type input "16"
click at [263, 147] on input "S - SO 3 %" at bounding box center [262, 149] width 37 height 19
type input "33"
click at [211, 149] on input "MgO %" at bounding box center [220, 149] width 37 height 19
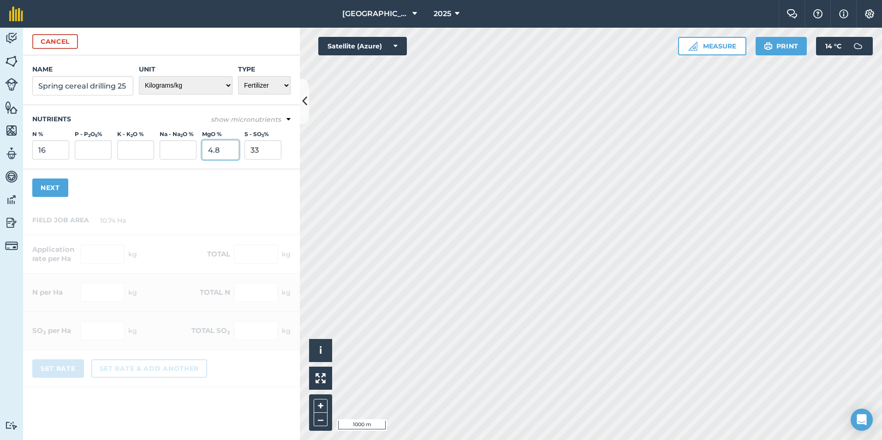
type input "4.8"
click at [54, 154] on input "16" at bounding box center [50, 149] width 37 height 19
type input "12.8"
click at [273, 152] on input "33" at bounding box center [262, 149] width 37 height 19
type input "3"
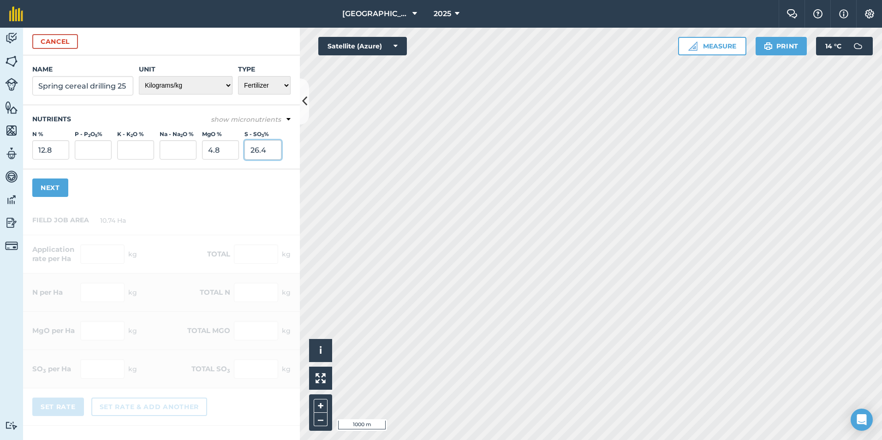
type input "26.4"
